Goal: Information Seeking & Learning: Learn about a topic

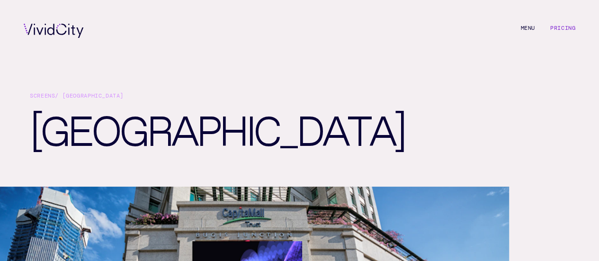
click at [563, 29] on link "Pricing" at bounding box center [562, 28] width 25 height 8
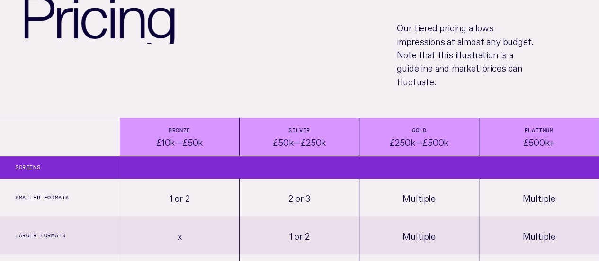
scroll to position [106, 0]
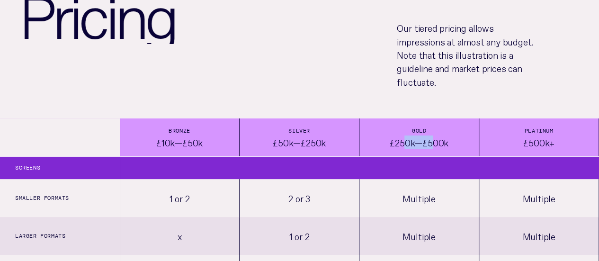
drag, startPoint x: 409, startPoint y: 142, endPoint x: 437, endPoint y: 144, distance: 28.1
click at [437, 144] on div "£250k—£500k" at bounding box center [419, 141] width 59 height 13
click at [376, 138] on div "Gold £250k—£500k" at bounding box center [419, 137] width 120 height 38
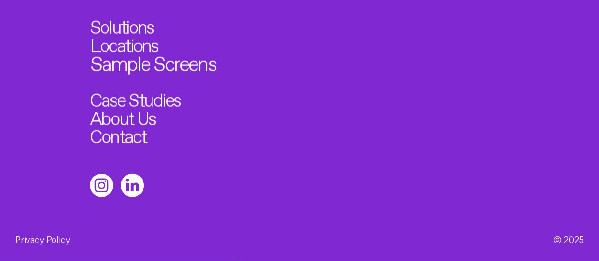
scroll to position [1242, 0]
click at [119, 95] on link "Case Studies" at bounding box center [140, 98] width 100 height 20
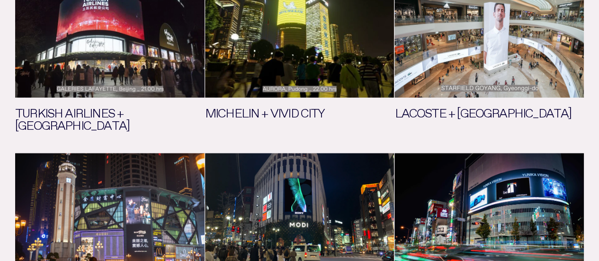
scroll to position [426, 0]
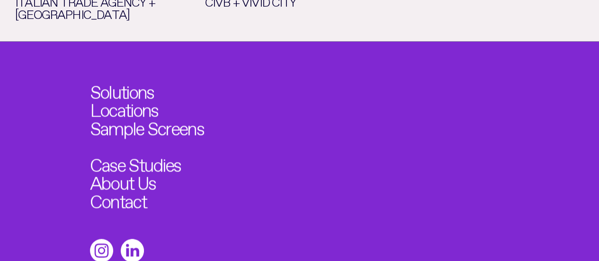
scroll to position [1242, 0]
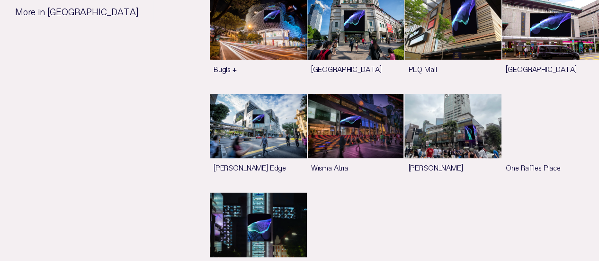
scroll to position [521, 0]
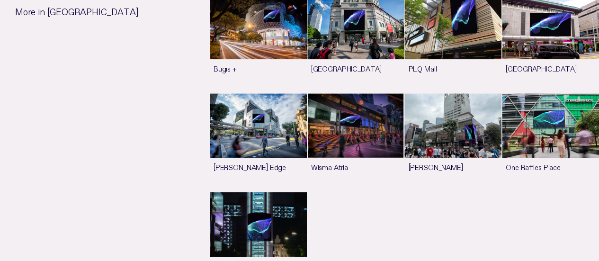
click at [307, 39] on link "See more" at bounding box center [355, 43] width 97 height 98
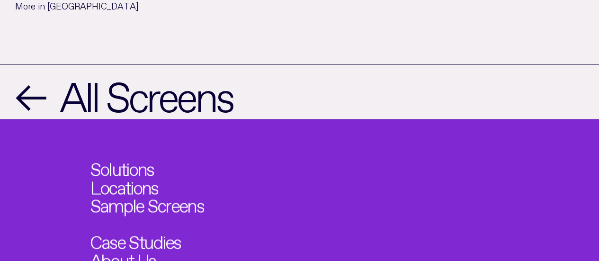
scroll to position [805, 0]
